Goal: Transaction & Acquisition: Purchase product/service

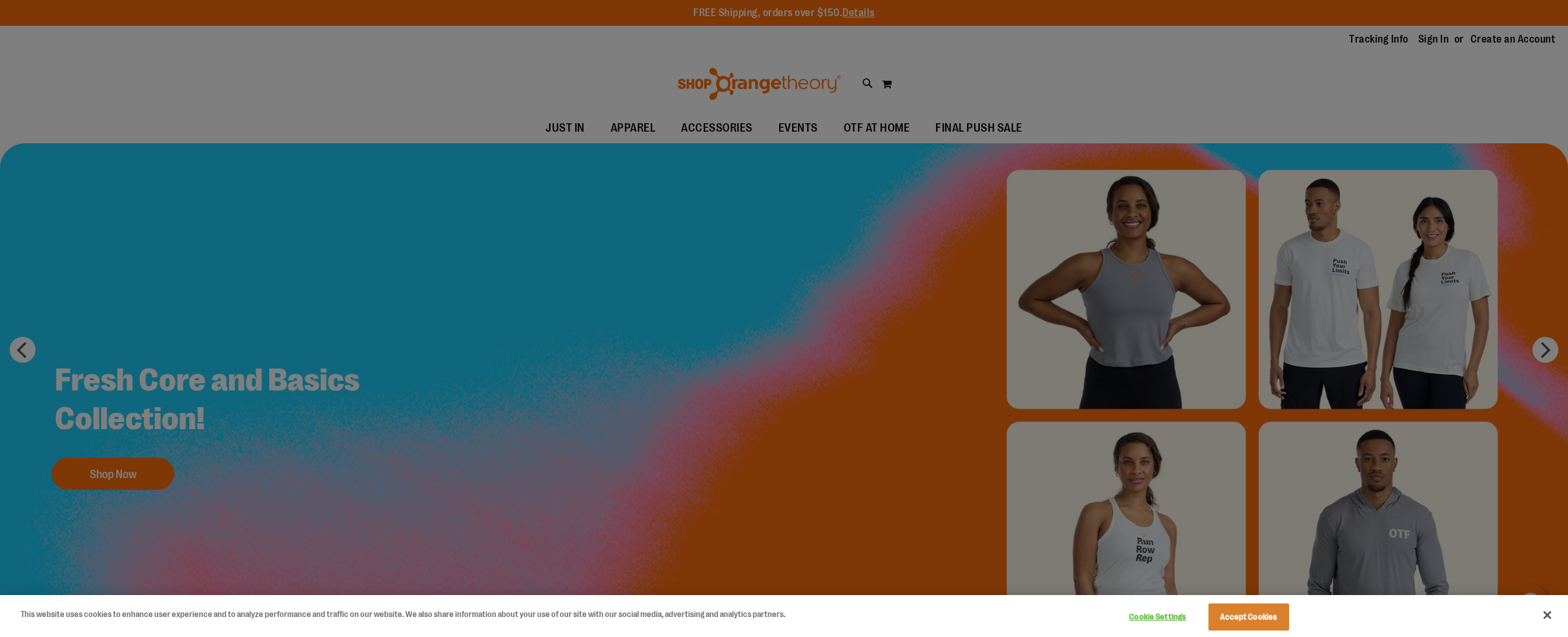
click at [721, 128] on div at bounding box center [784, 318] width 1568 height 637
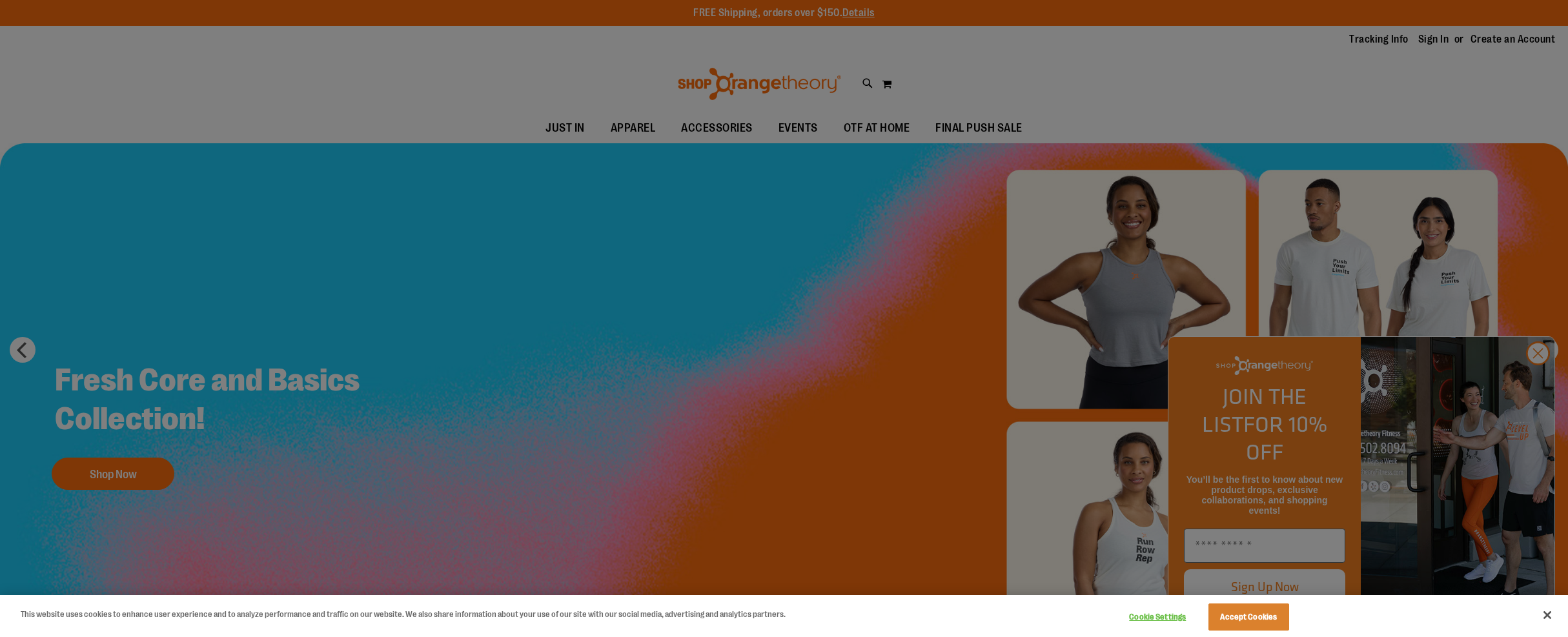
click at [1540, 377] on div at bounding box center [784, 318] width 1568 height 637
click at [1538, 380] on div at bounding box center [784, 318] width 1568 height 637
click at [730, 137] on div at bounding box center [784, 318] width 1568 height 637
click at [1167, 618] on button "Cookie Settings" at bounding box center [1157, 616] width 80 height 26
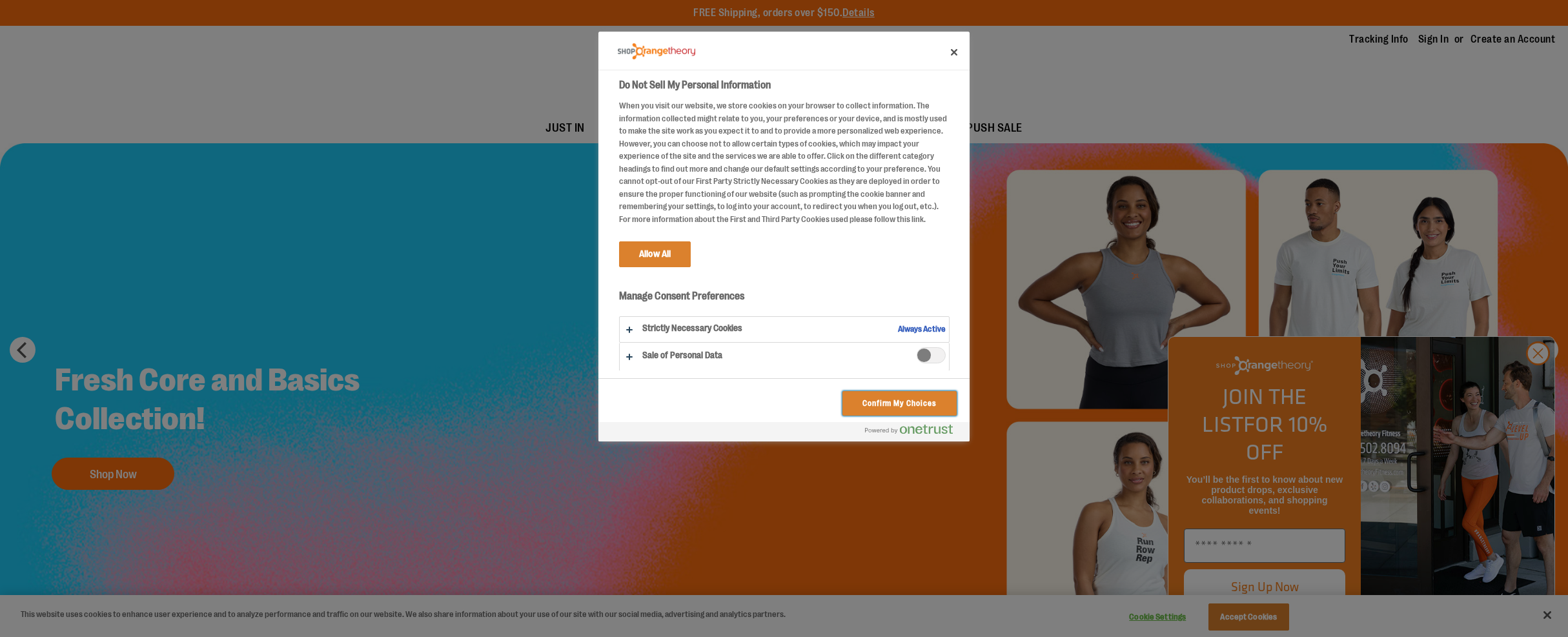
click at [909, 403] on button "Confirm My Choices" at bounding box center [899, 403] width 115 height 25
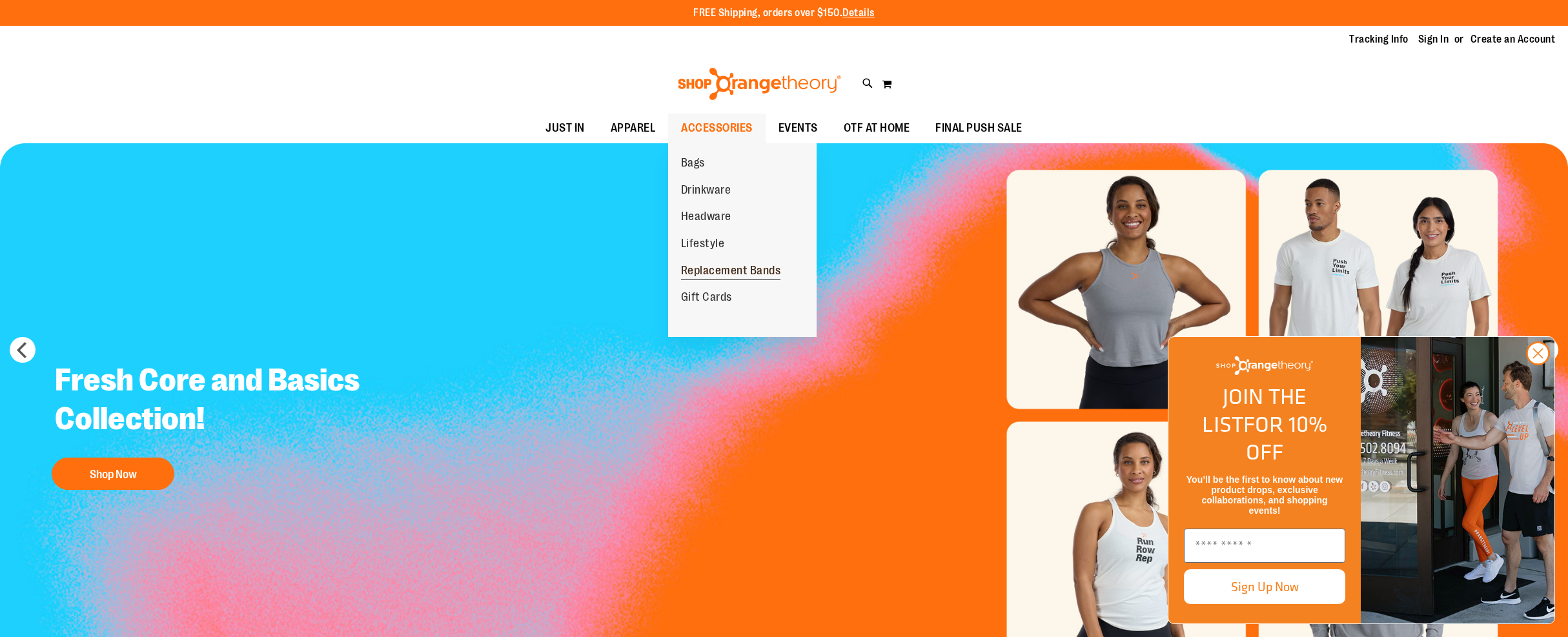
click at [744, 269] on span "Replacement Bands" at bounding box center [731, 272] width 100 height 16
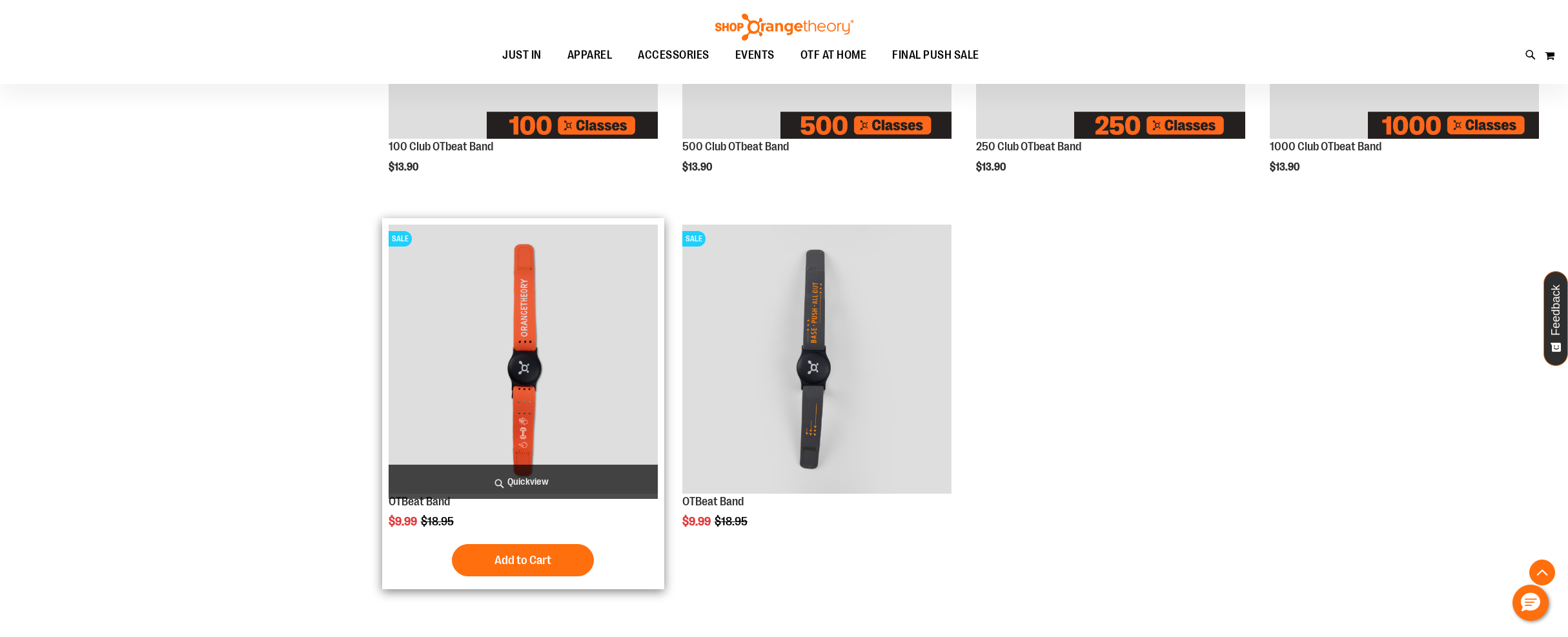
scroll to position [455, 0]
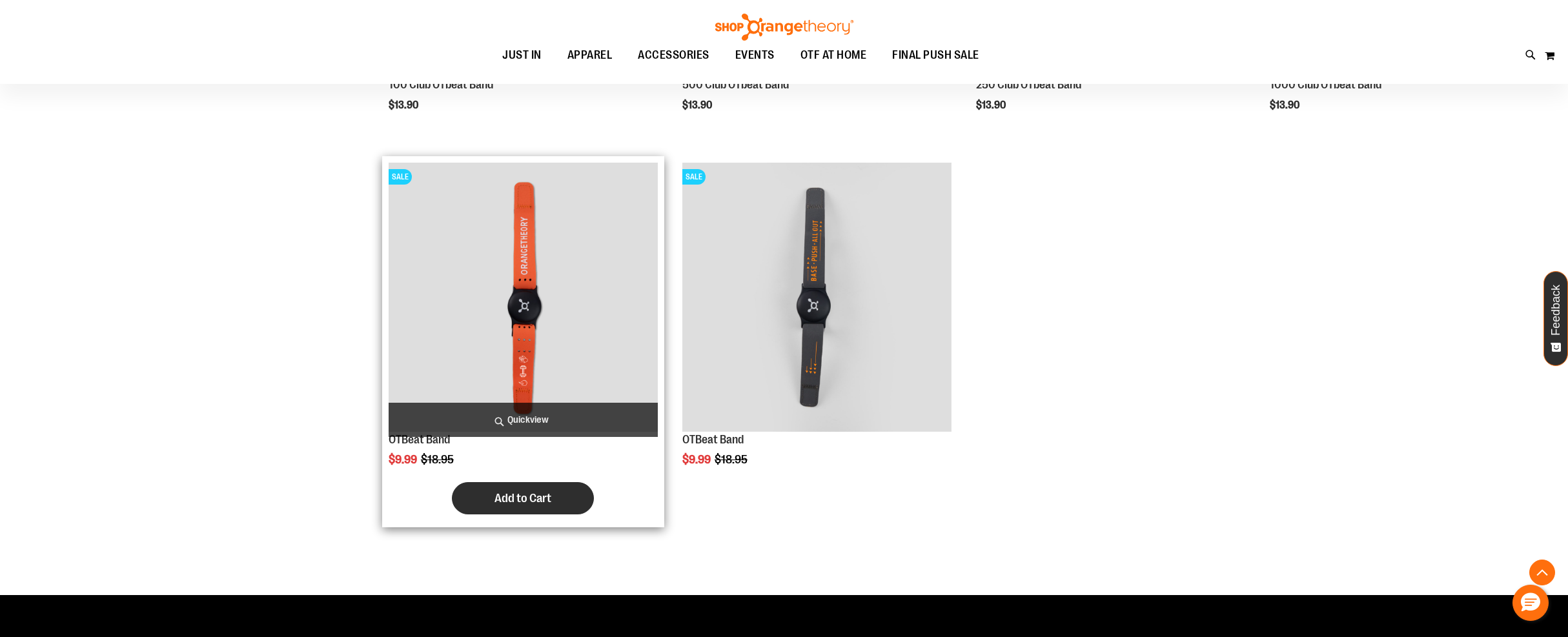
click at [569, 494] on button "Add to Cart" at bounding box center [522, 499] width 142 height 32
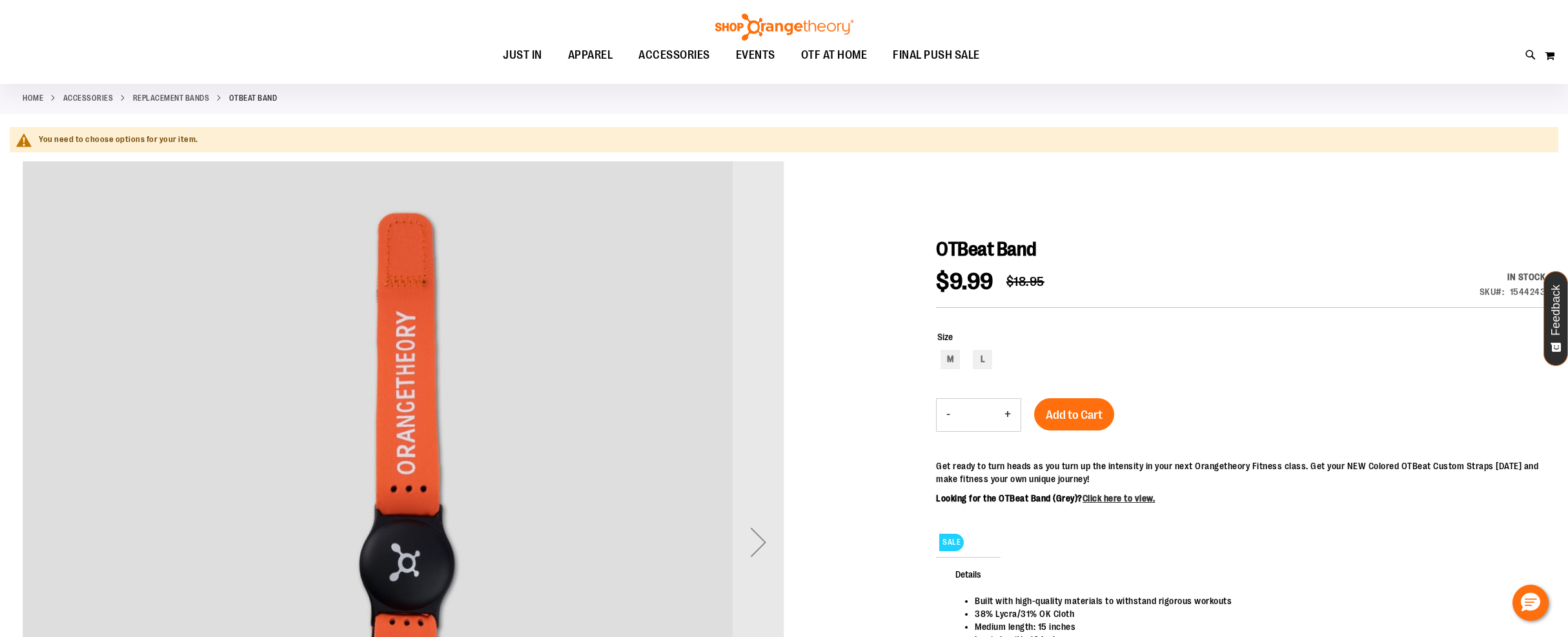
scroll to position [54, 0]
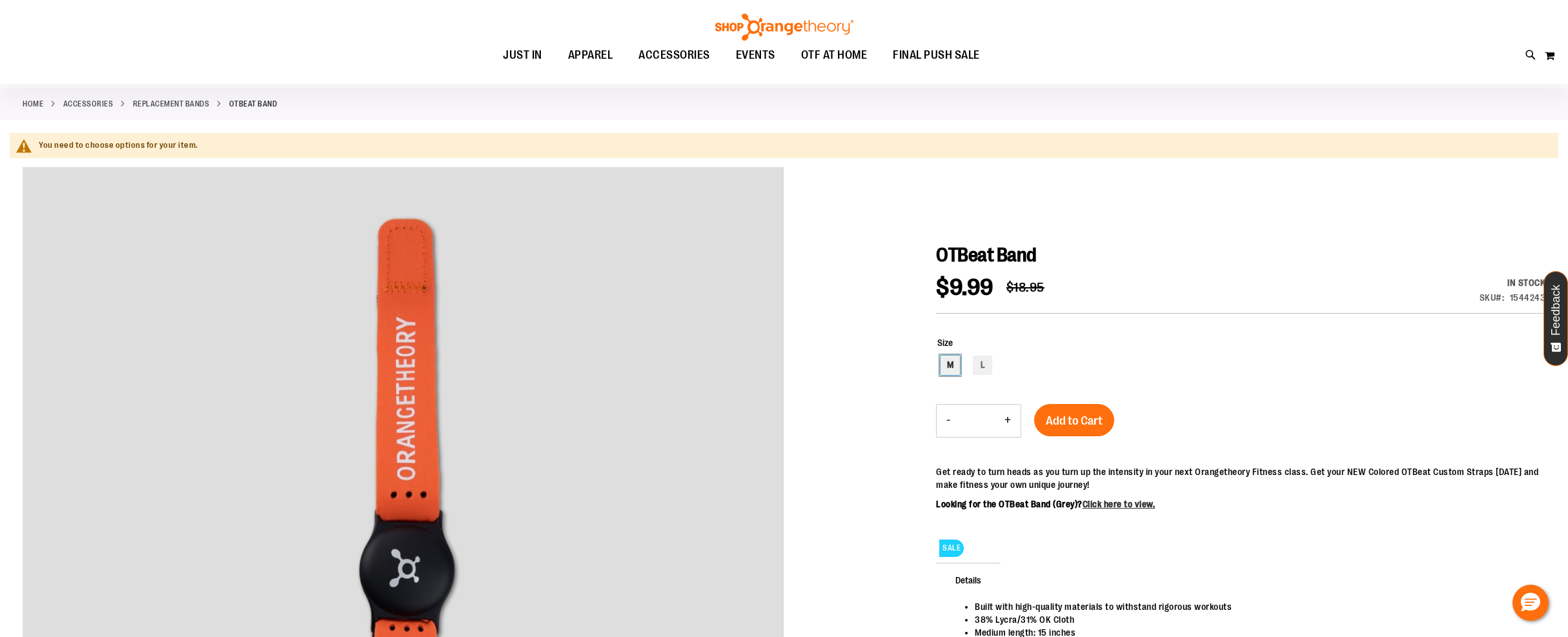
click at [946, 364] on div "M" at bounding box center [950, 365] width 19 height 19
type input "***"
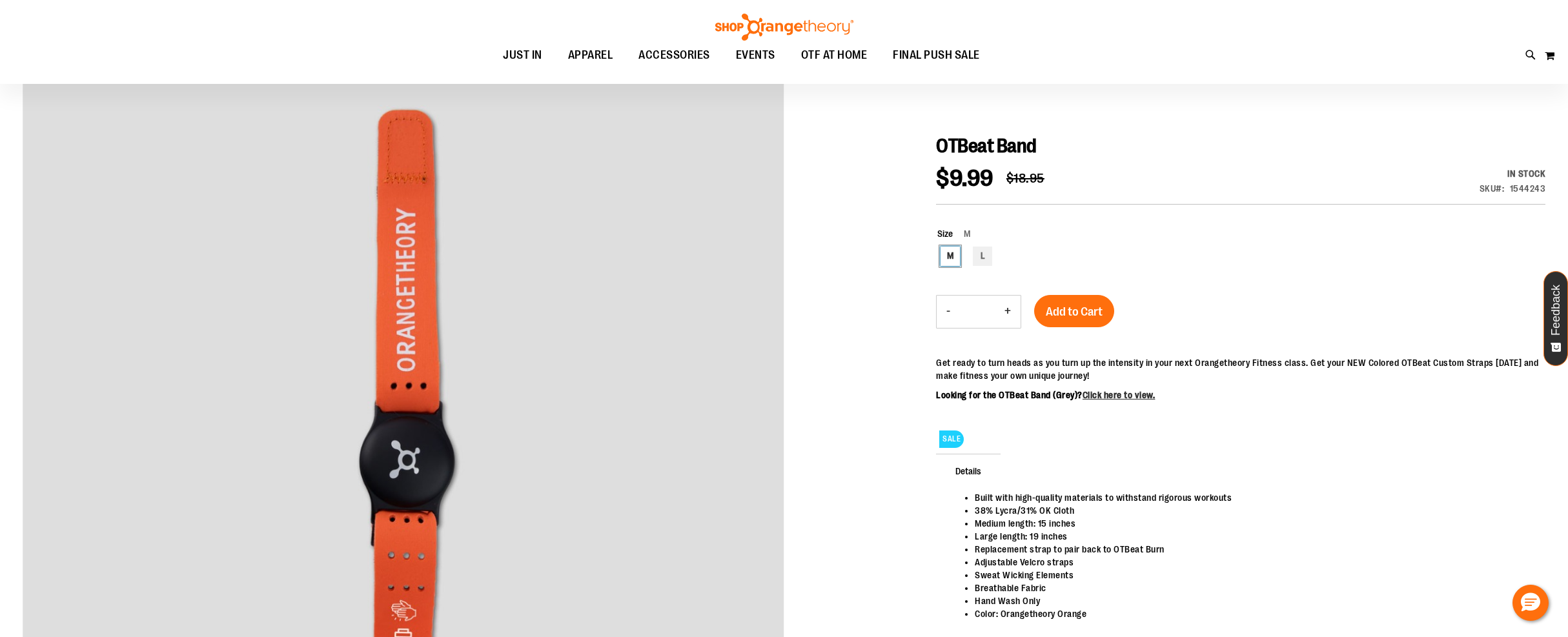
scroll to position [139, 0]
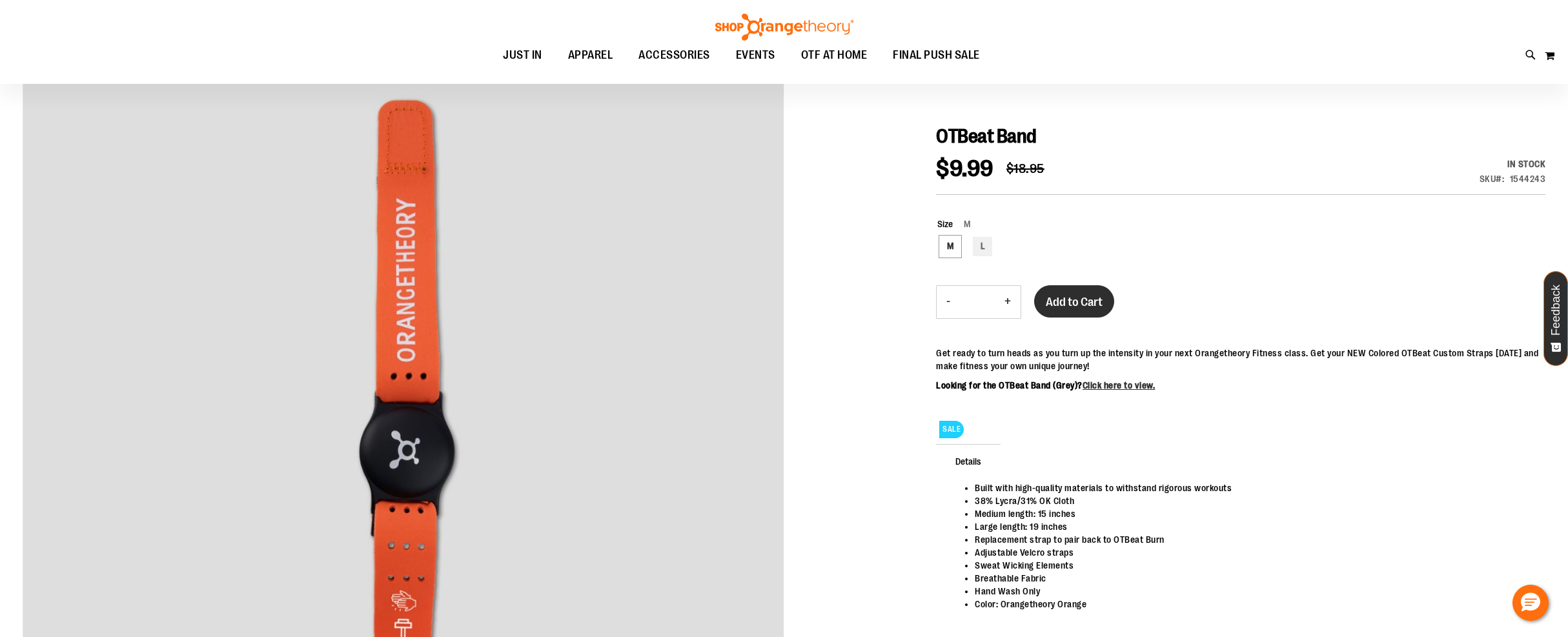
click at [1075, 306] on span "Add to Cart" at bounding box center [1074, 302] width 57 height 14
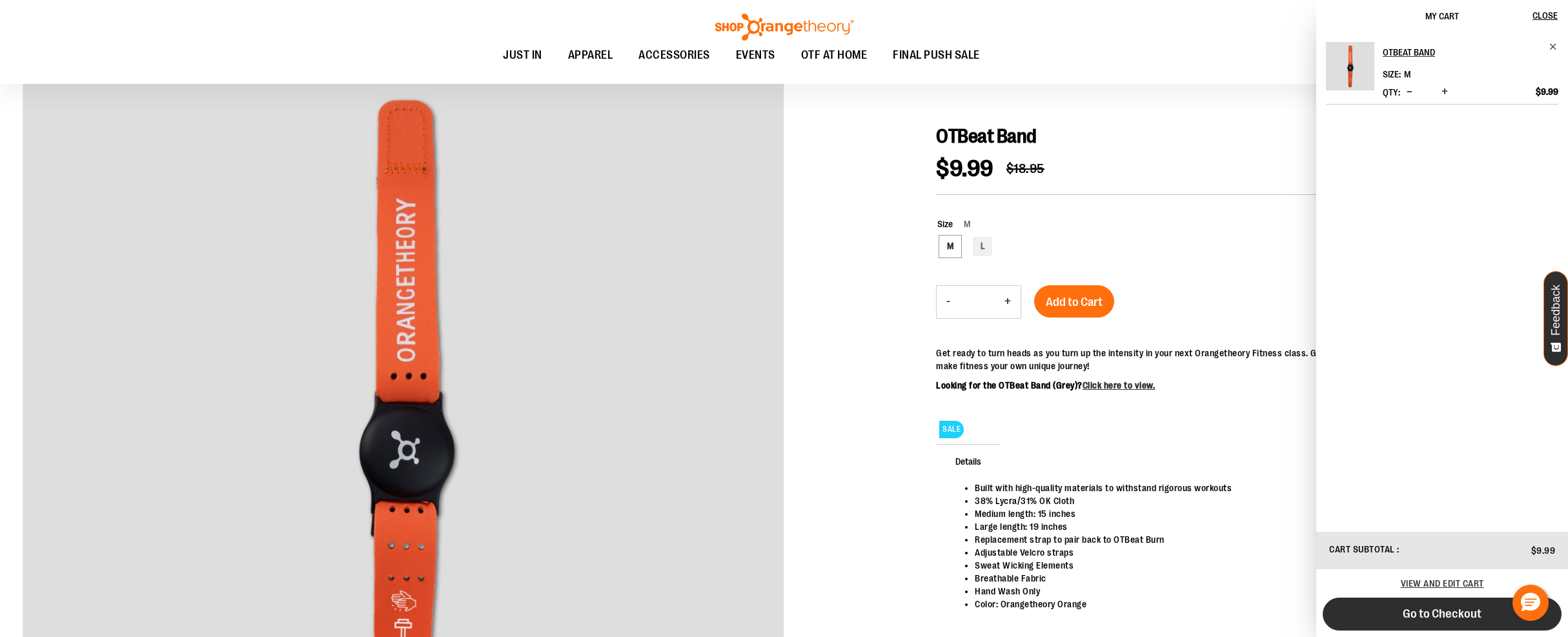
click at [1454, 613] on span "Go to Checkout" at bounding box center [1441, 613] width 79 height 14
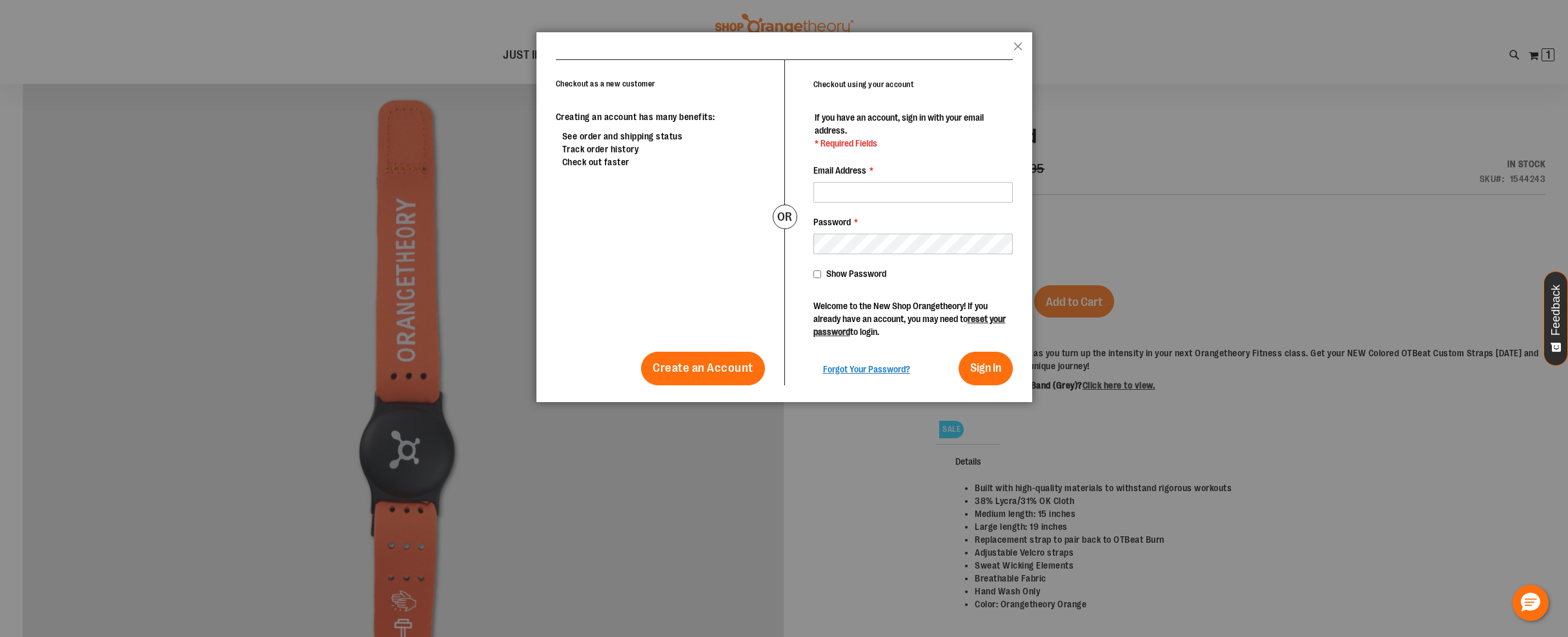
click at [1017, 47] on button "Close" at bounding box center [1018, 50] width 9 height 17
